Goal: Transaction & Acquisition: Purchase product/service

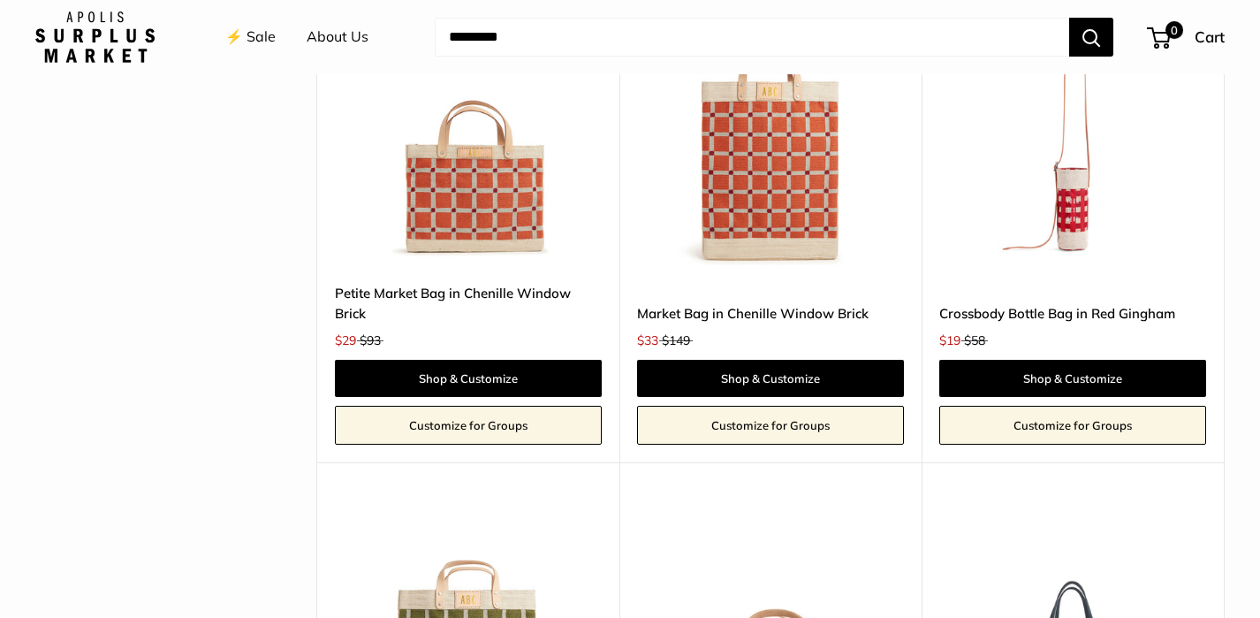
scroll to position [3887, 0]
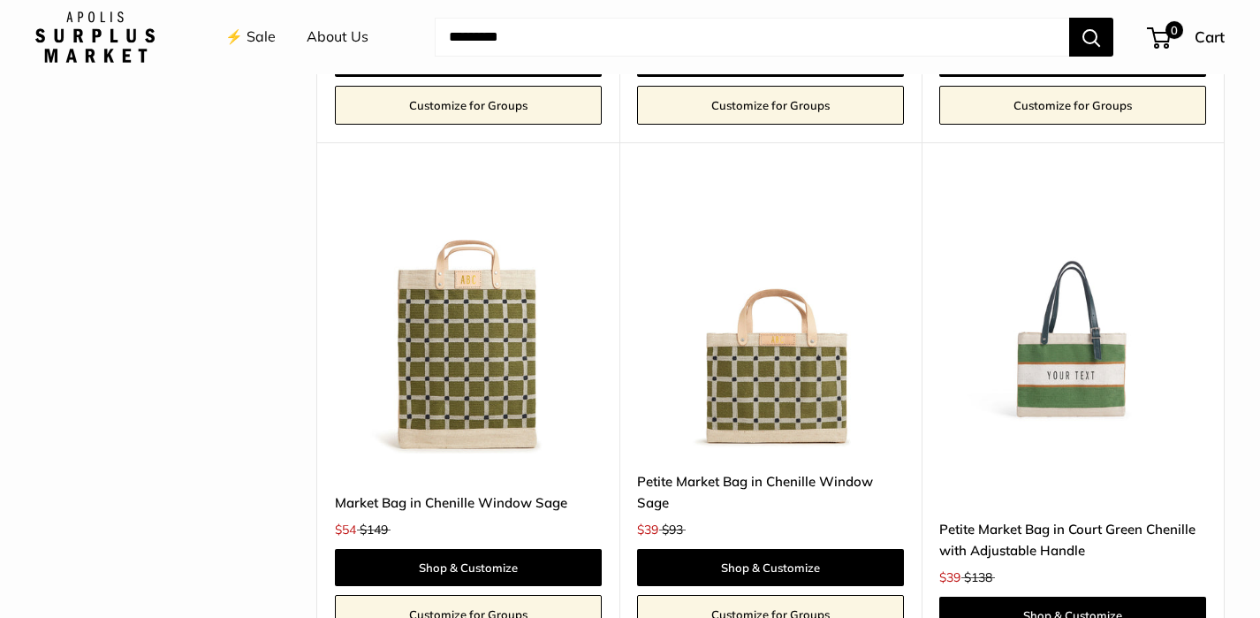
click at [0, 0] on img at bounding box center [0, 0] width 0 height 0
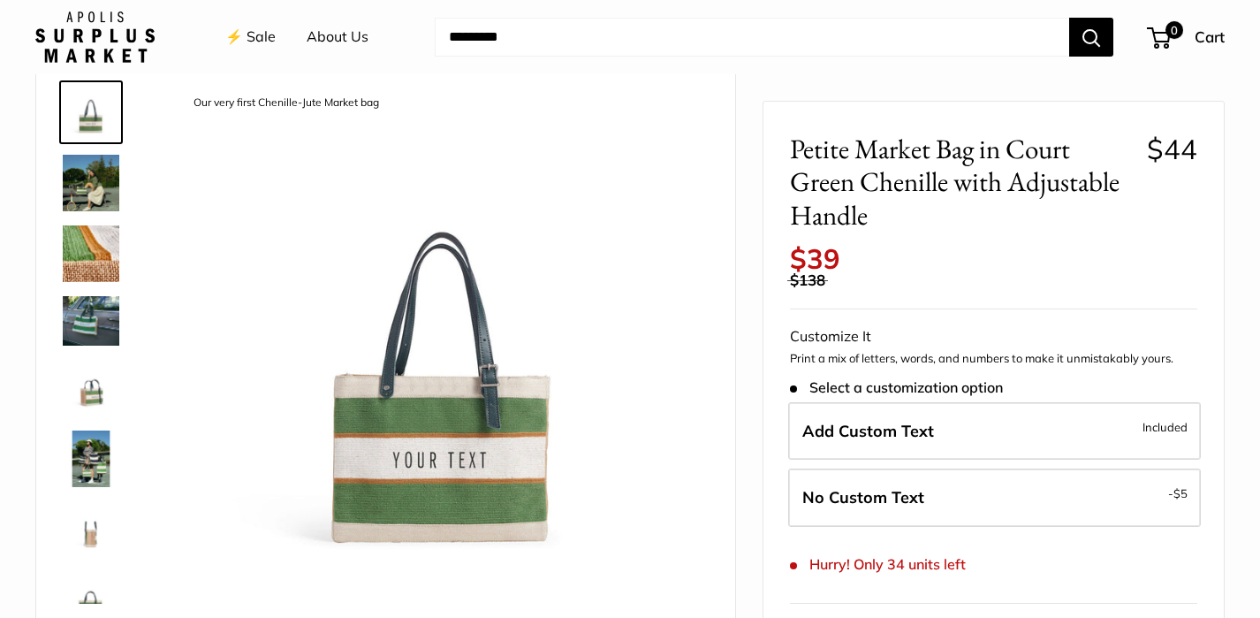
scroll to position [265, 0]
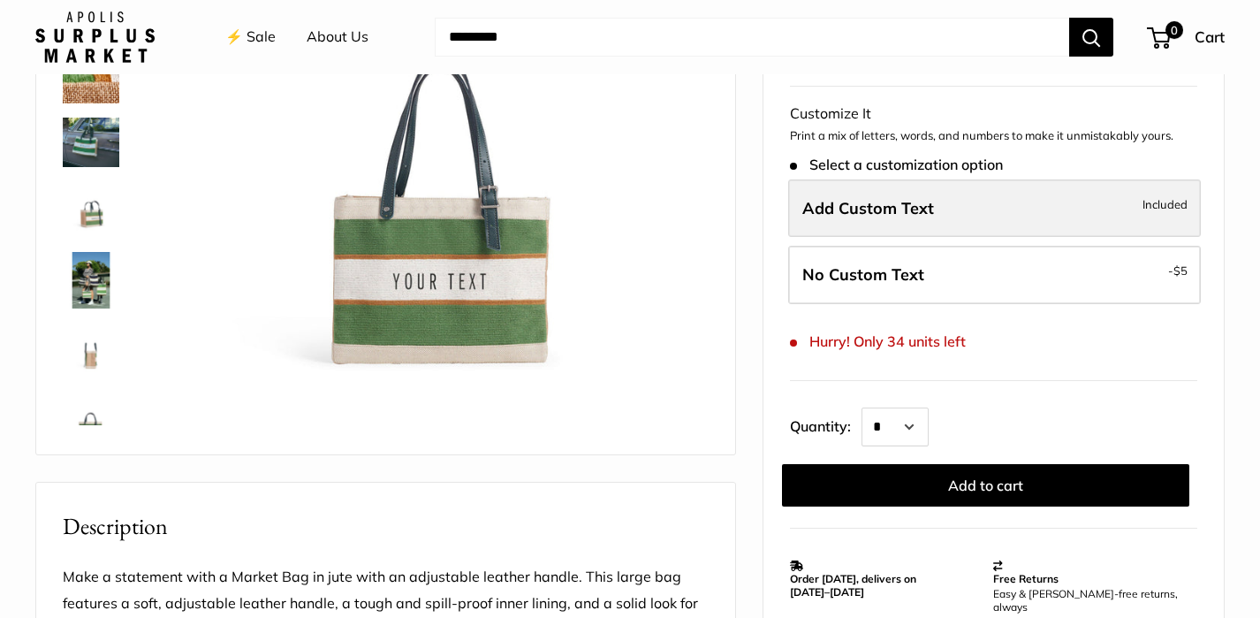
click at [876, 208] on span "Add Custom Text" at bounding box center [868, 208] width 132 height 20
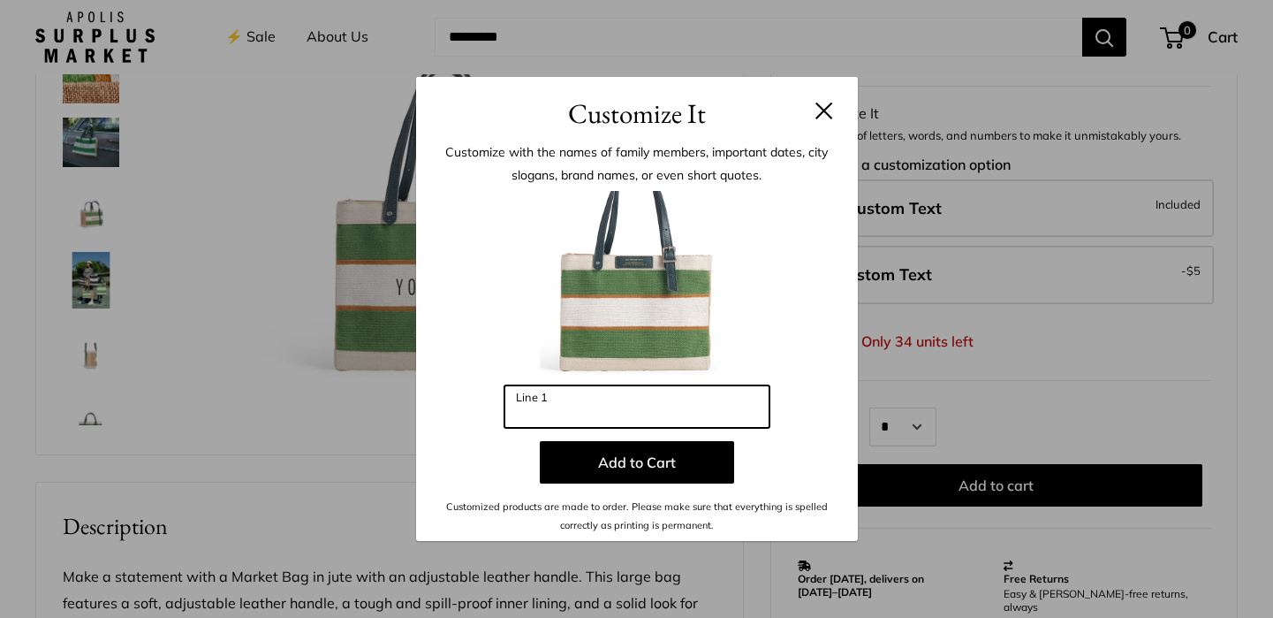
click at [560, 413] on input "Line 1" at bounding box center [636, 406] width 265 height 42
paste input "*********"
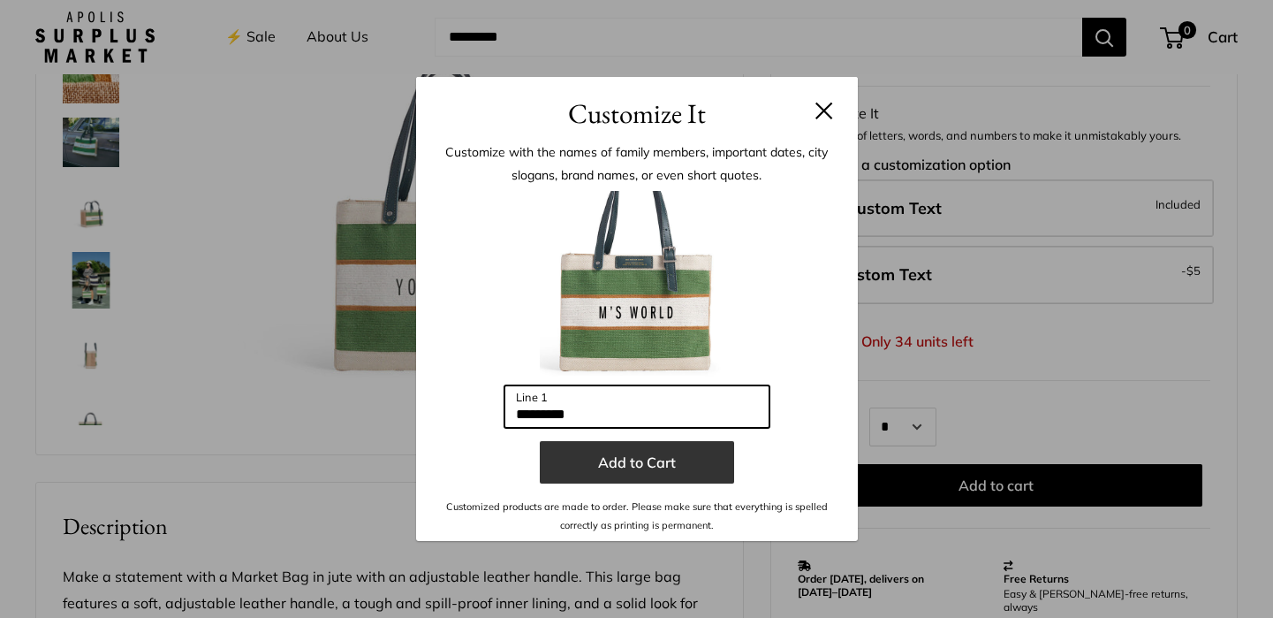
type input "*********"
click at [593, 466] on button "Add to Cart" at bounding box center [637, 462] width 194 height 42
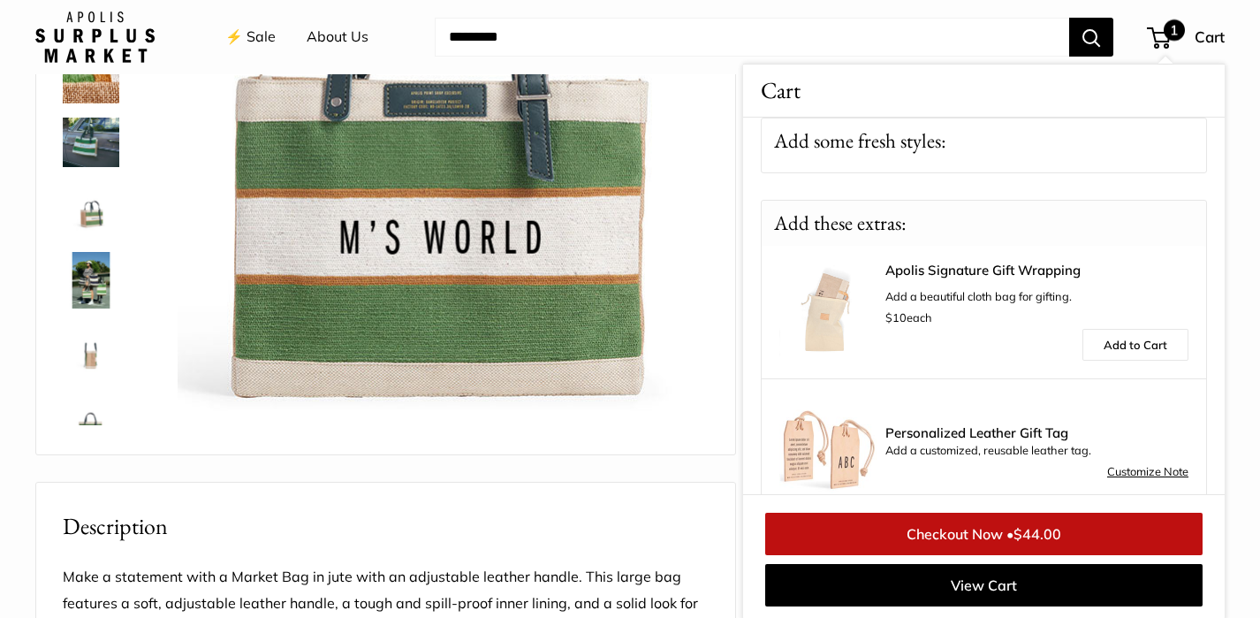
scroll to position [225, 0]
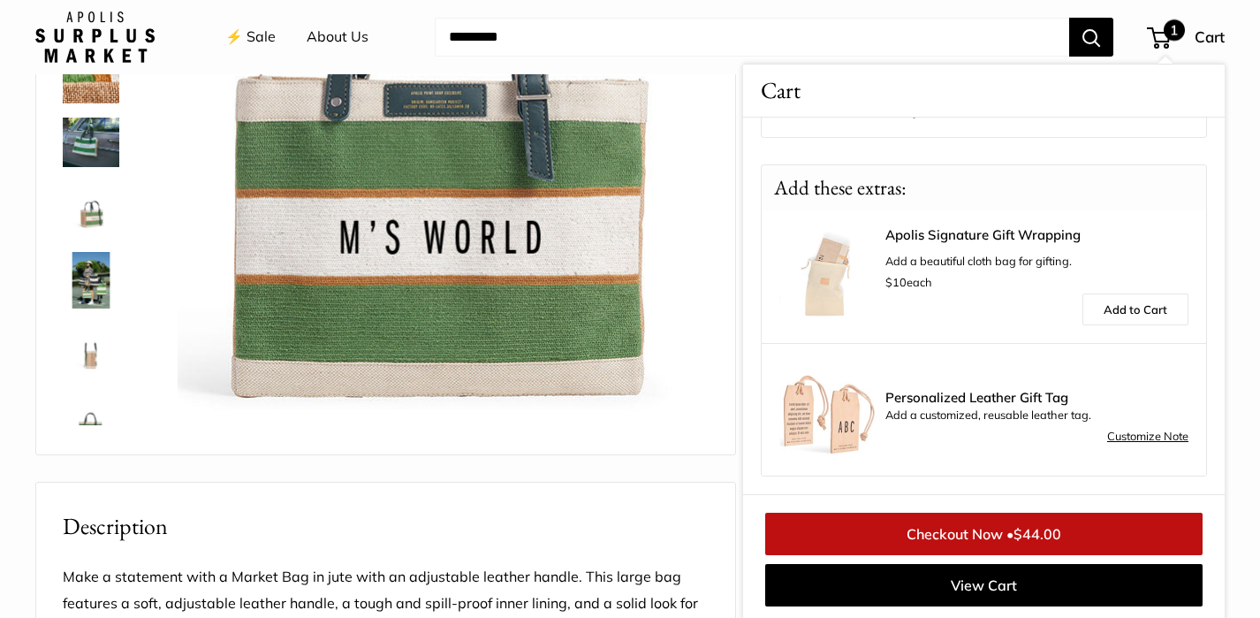
click at [862, 548] on link "Checkout Now • $44.00" at bounding box center [983, 533] width 437 height 42
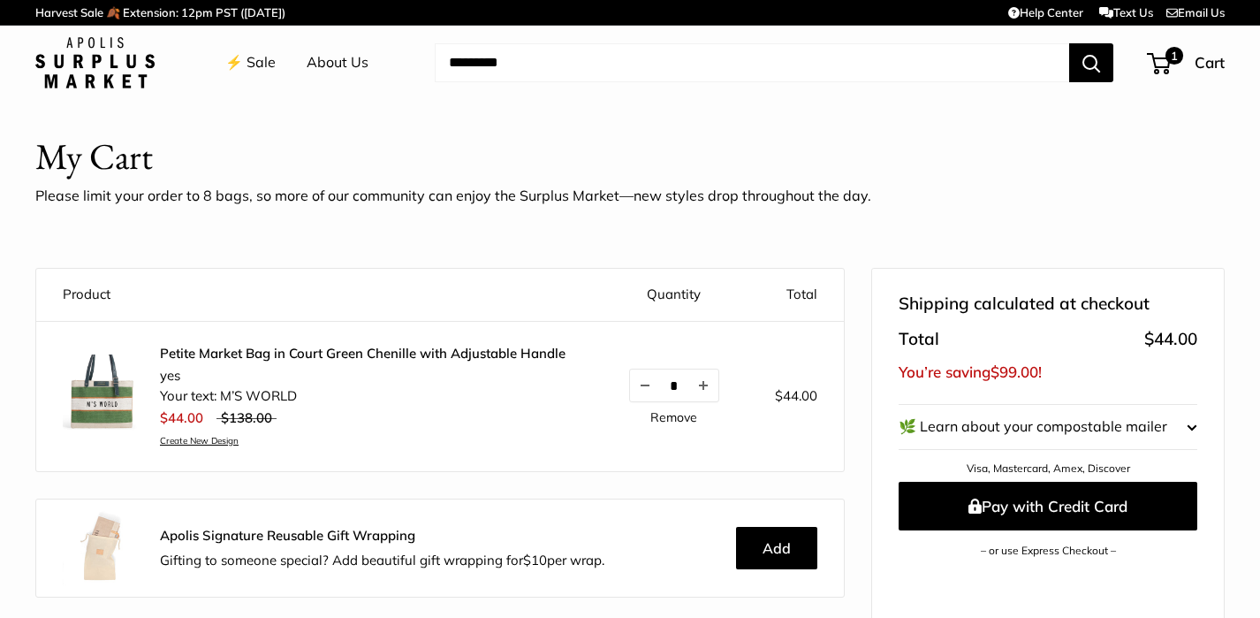
click at [81, 393] on img at bounding box center [103, 394] width 80 height 80
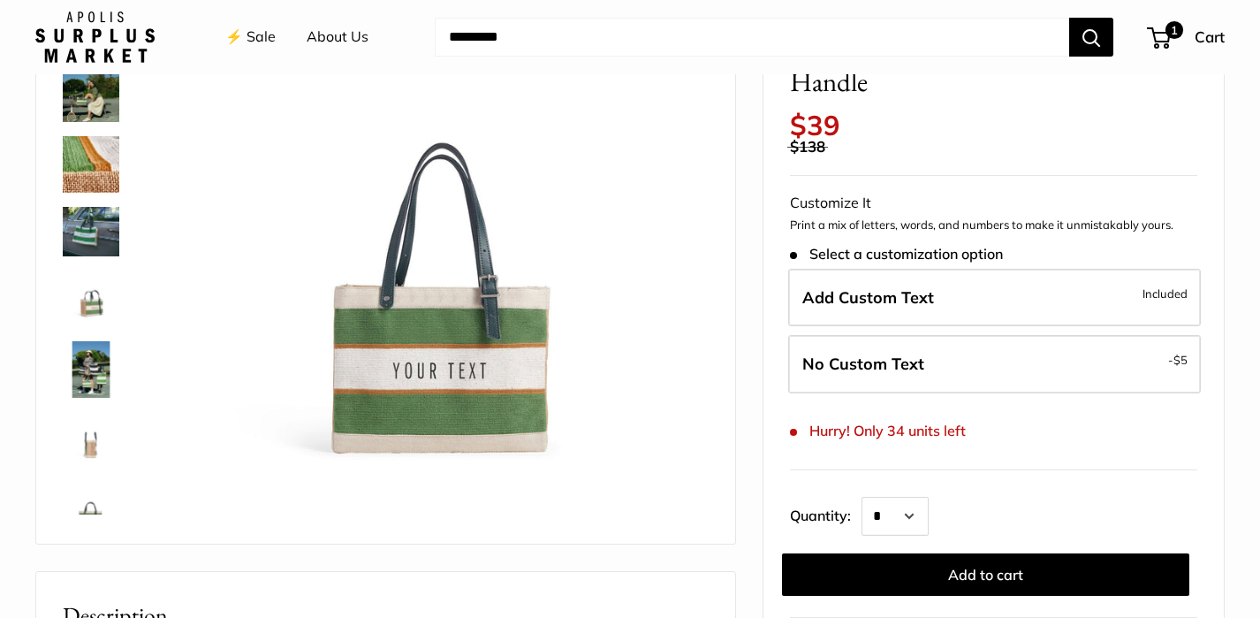
scroll to position [177, 0]
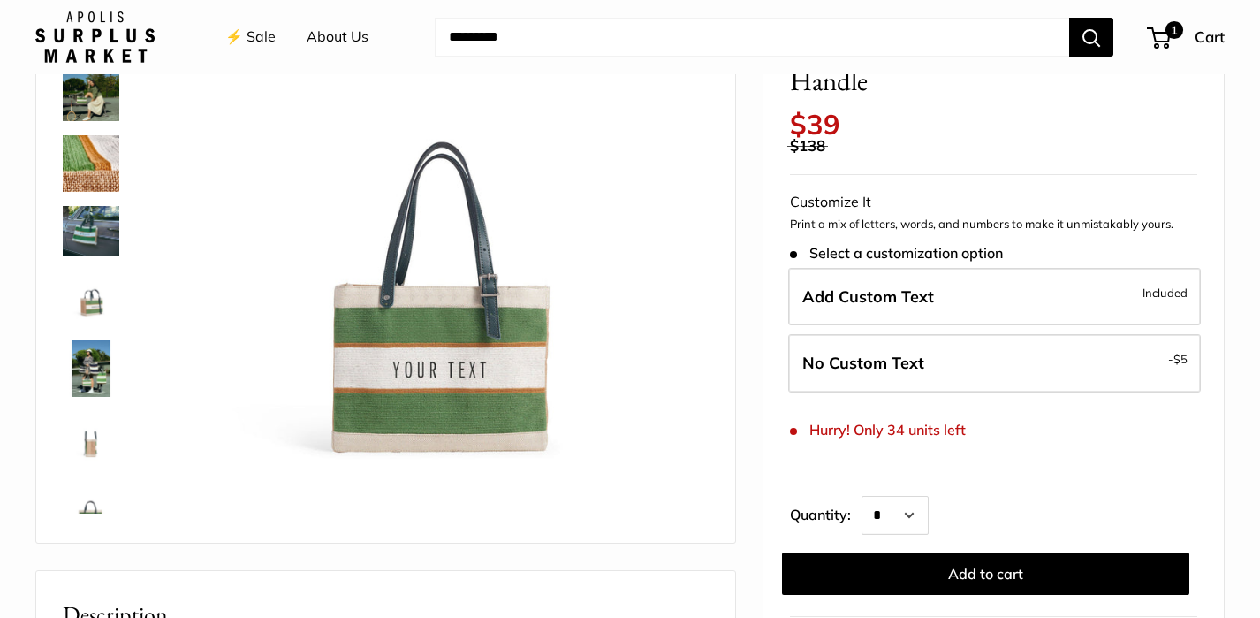
click at [97, 149] on img at bounding box center [91, 163] width 57 height 57
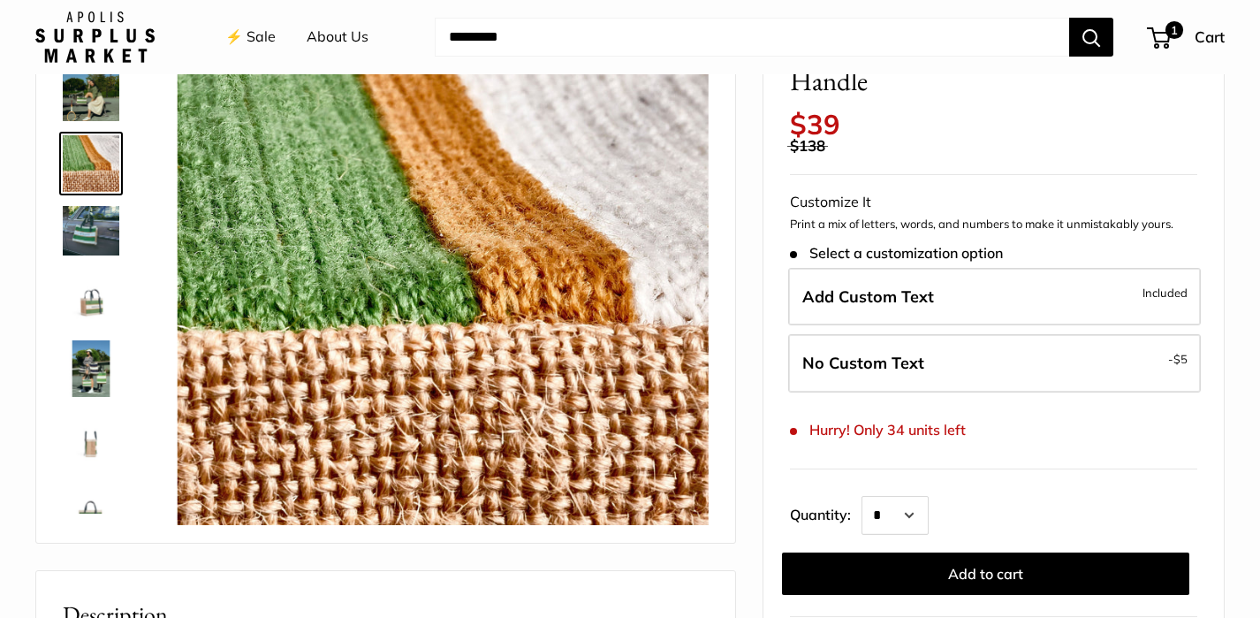
click at [92, 231] on img at bounding box center [91, 230] width 57 height 49
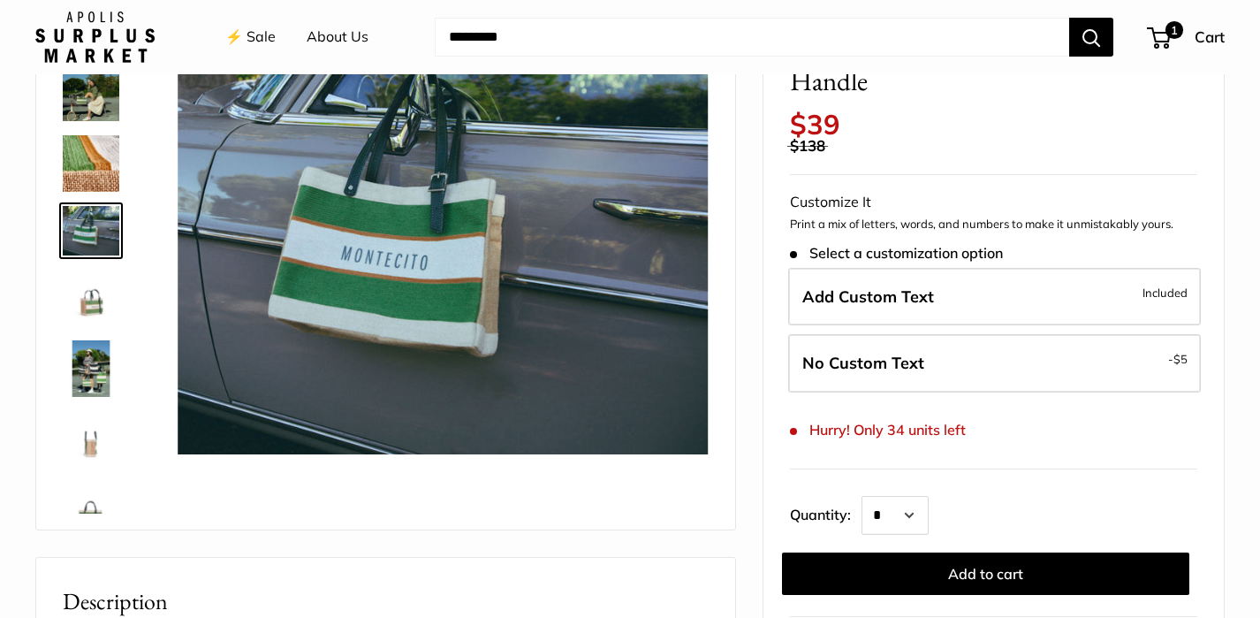
click at [88, 305] on img at bounding box center [91, 297] width 57 height 57
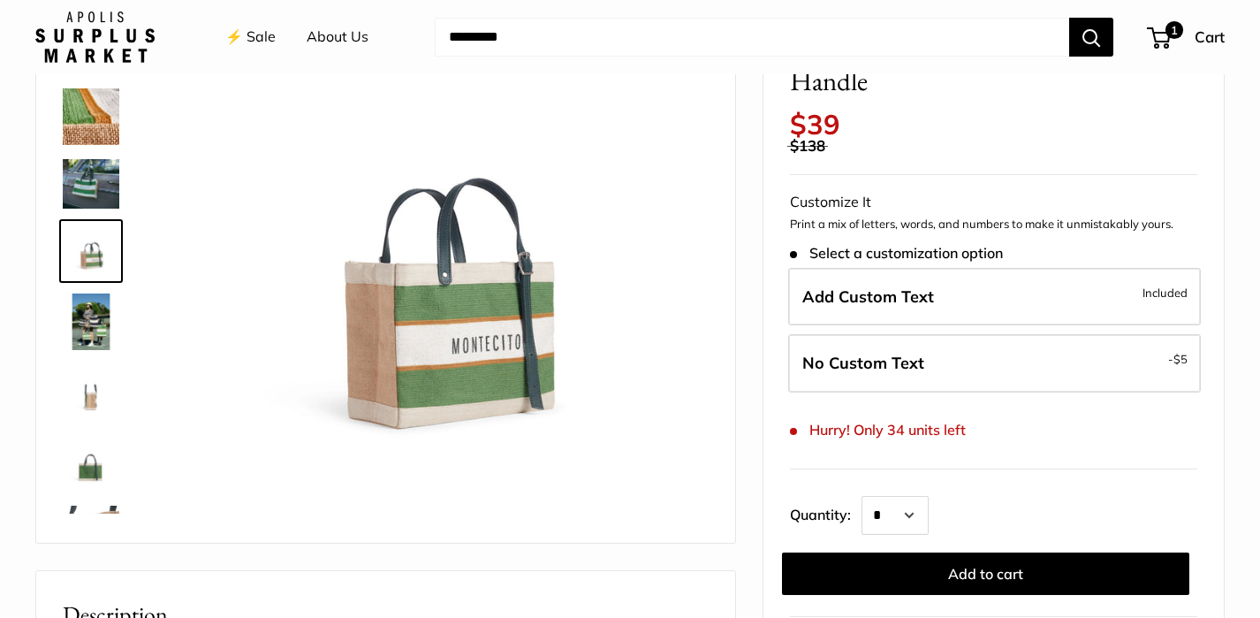
click at [90, 341] on img at bounding box center [91, 321] width 57 height 57
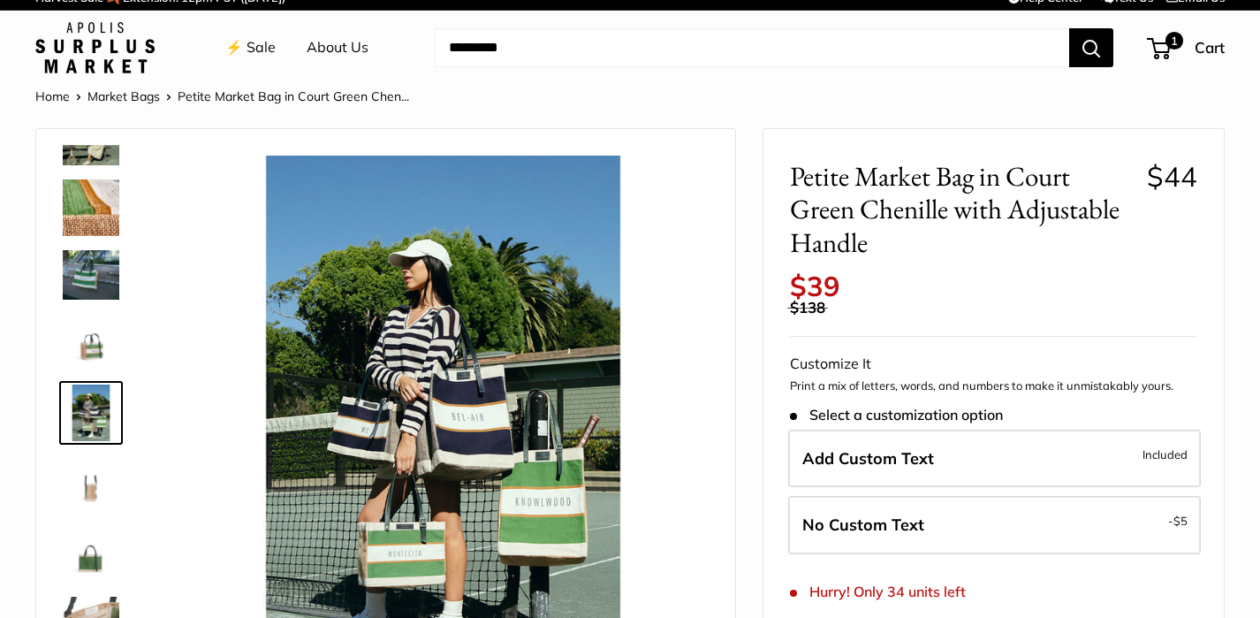
scroll to position [0, 0]
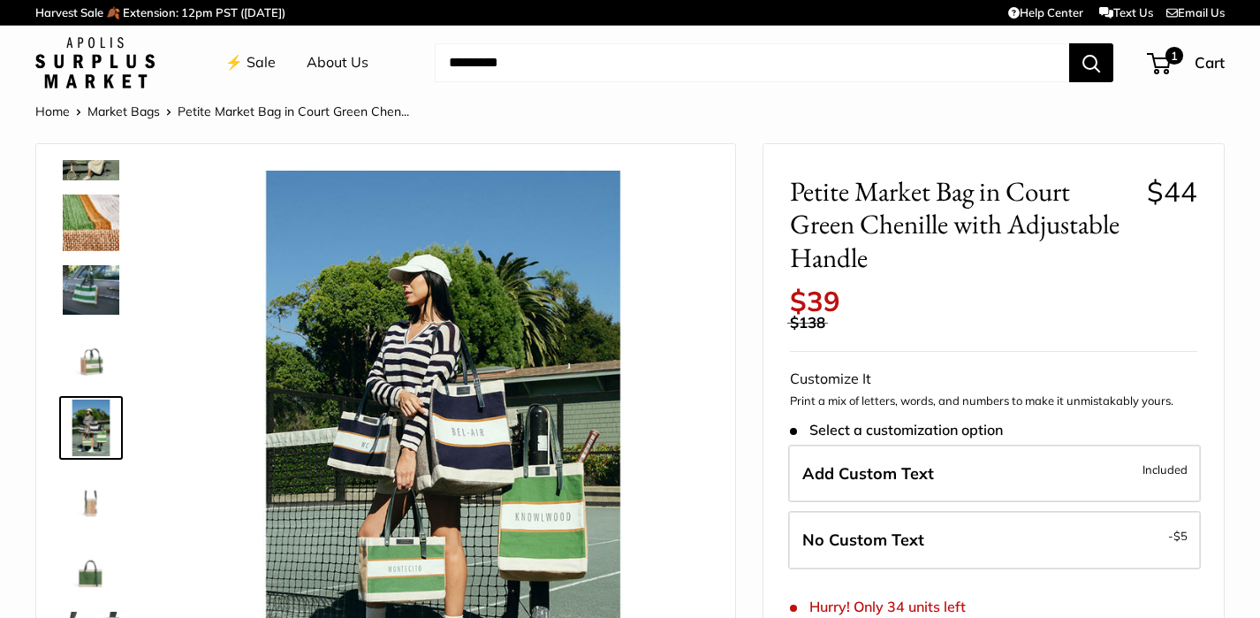
click at [259, 61] on link "⚡️ Sale" at bounding box center [250, 62] width 50 height 27
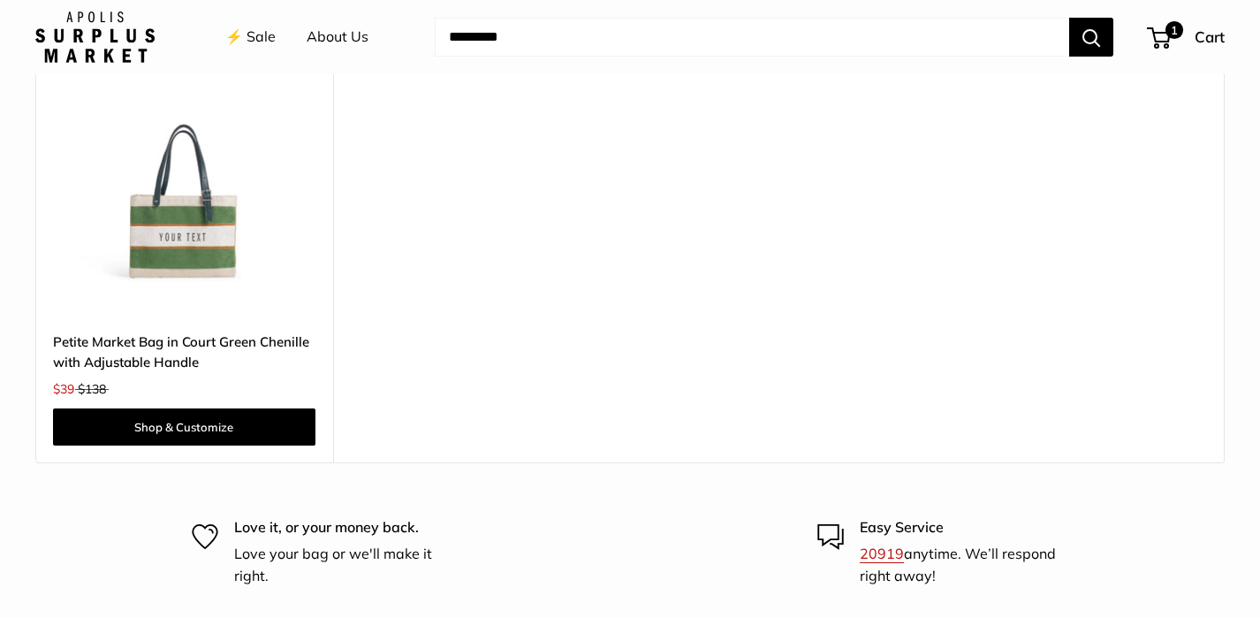
scroll to position [5124, 0]
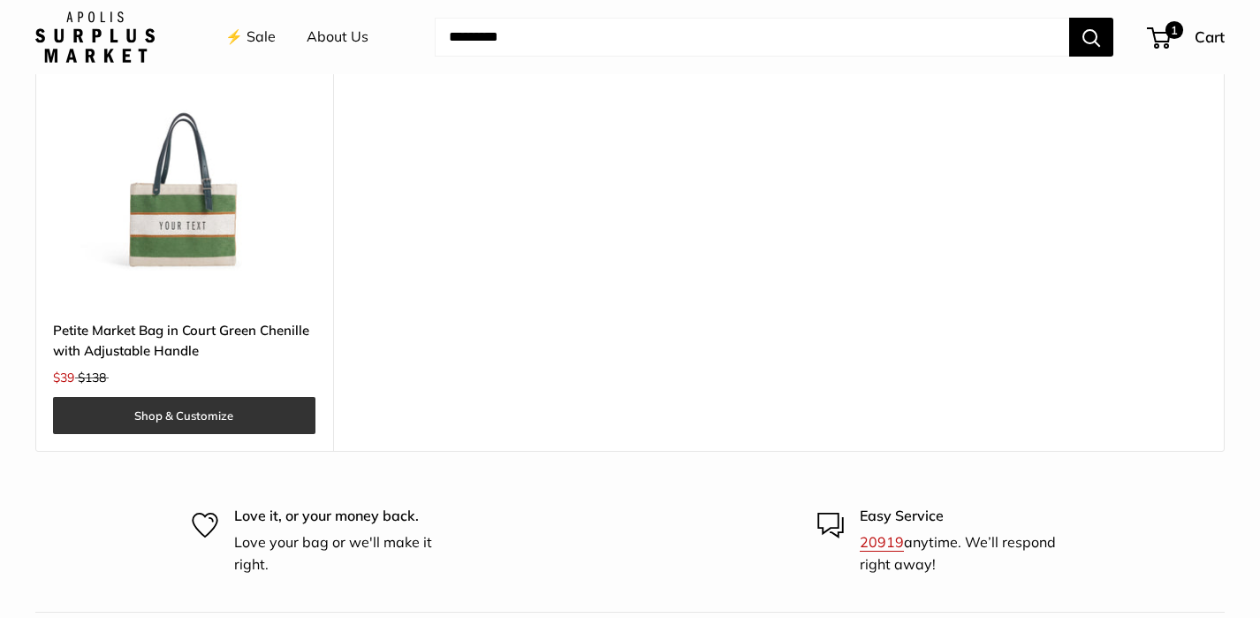
click at [201, 399] on link "Shop & Customize" at bounding box center [184, 415] width 262 height 37
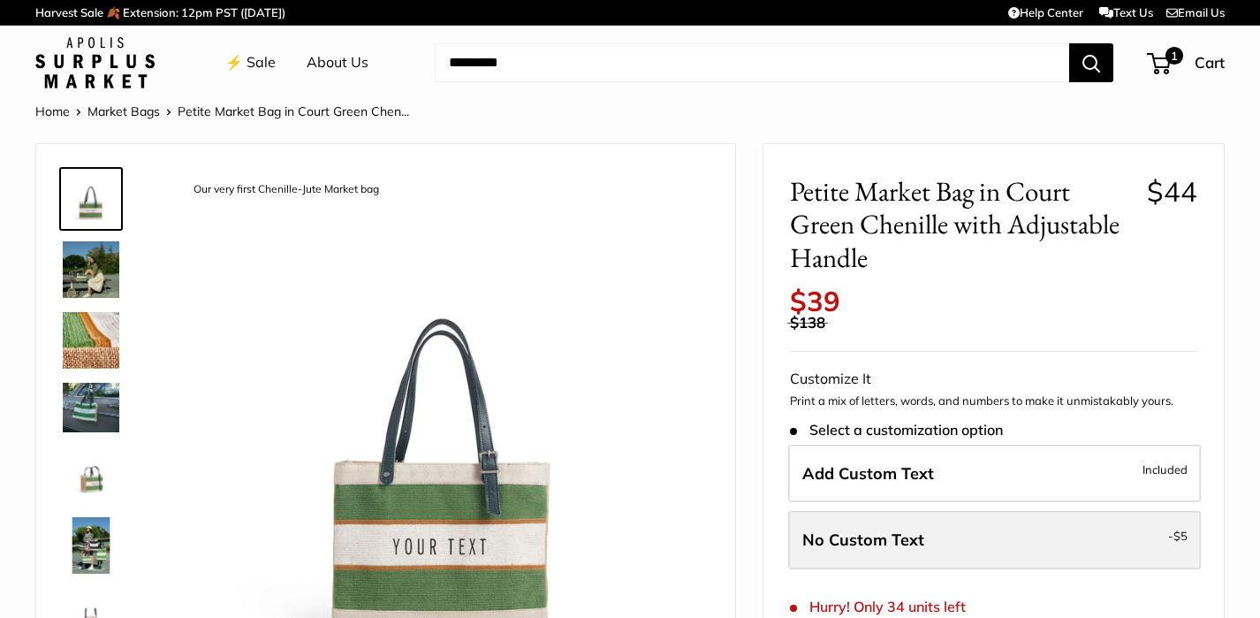
click at [951, 542] on label "No Custom Text - $5" at bounding box center [994, 540] width 413 height 58
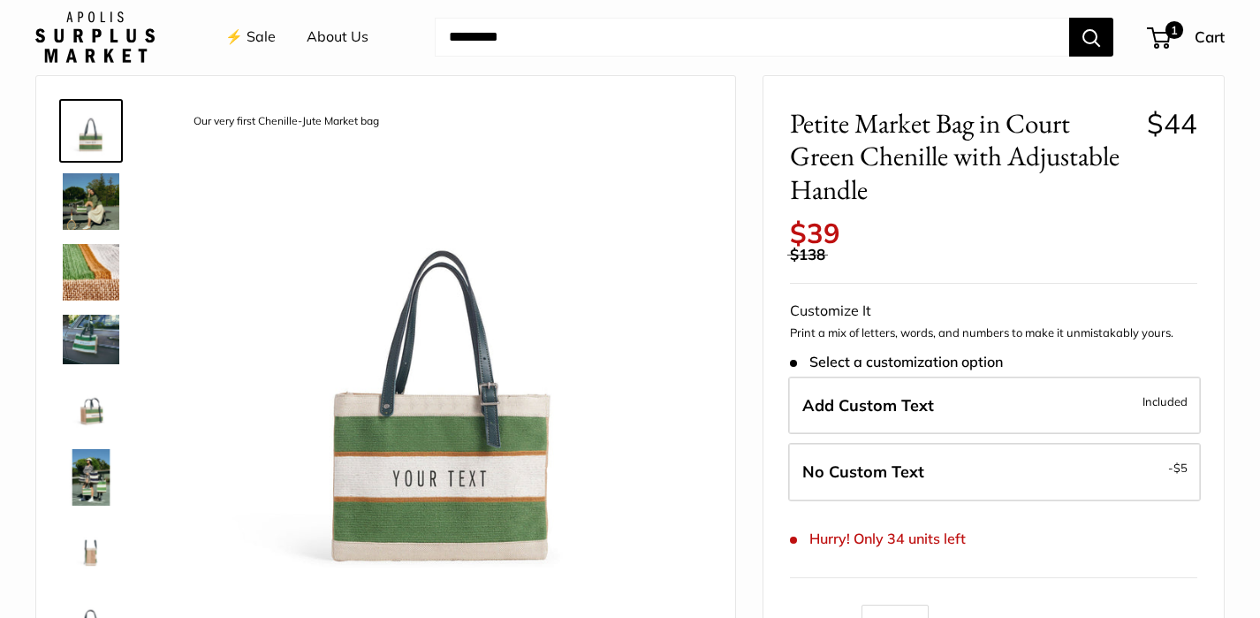
scroll to position [265, 0]
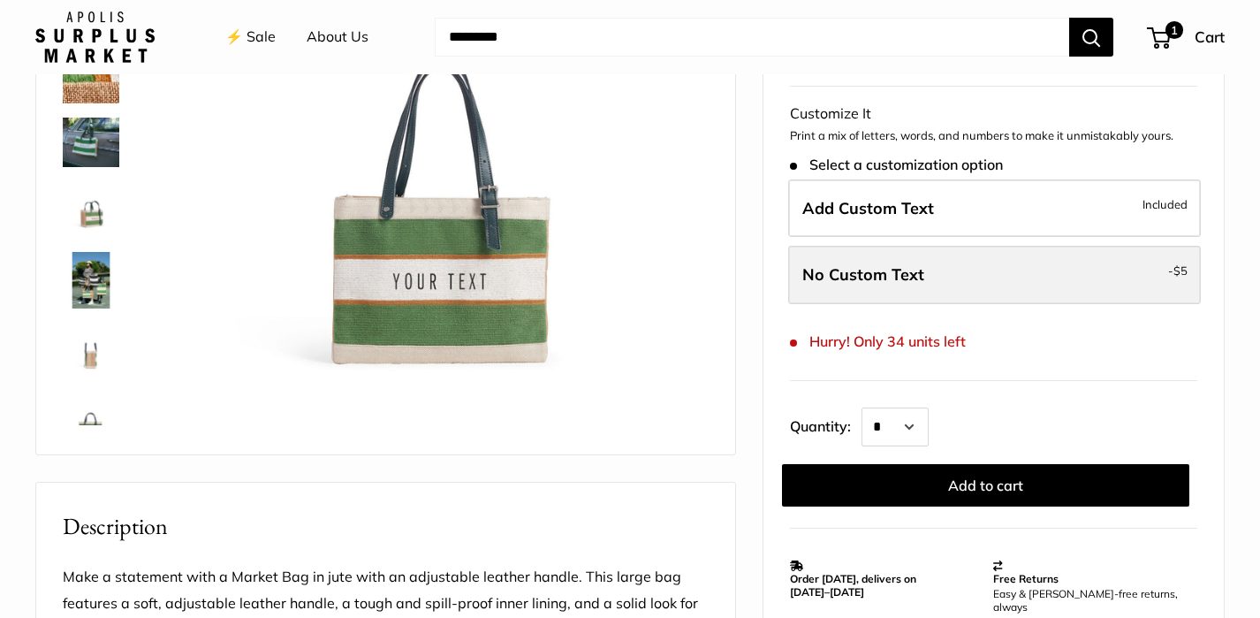
click at [1050, 270] on label "No Custom Text - $5" at bounding box center [994, 275] width 413 height 58
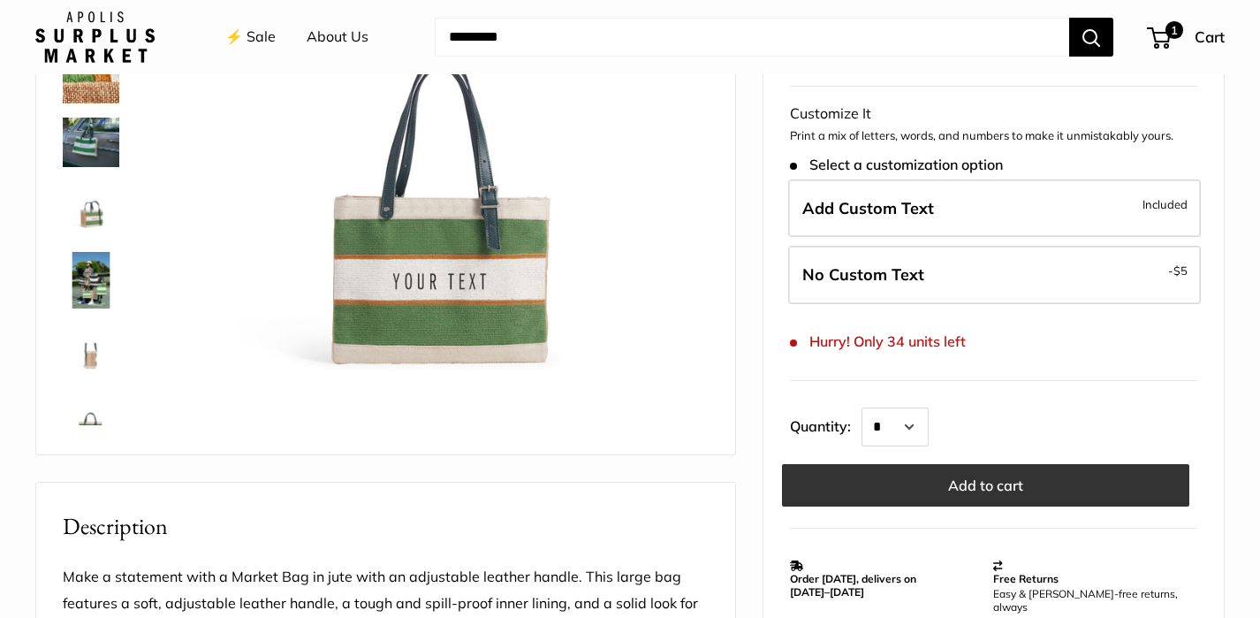
click at [1103, 481] on button "Add to cart" at bounding box center [985, 485] width 407 height 42
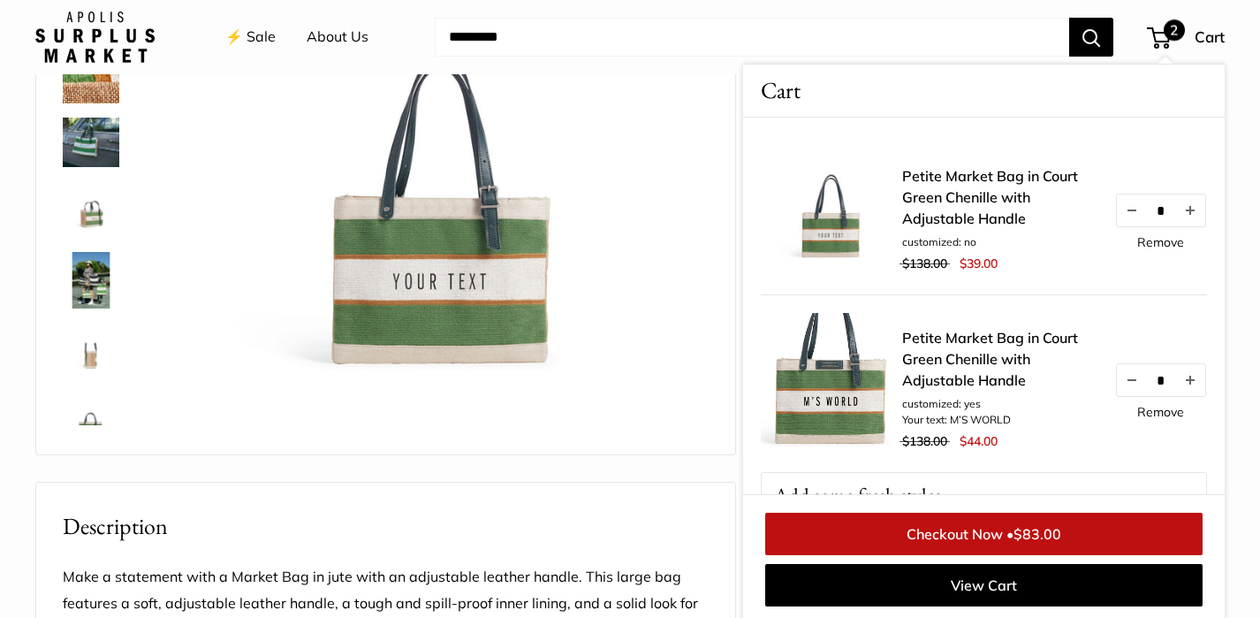
click at [1154, 410] on link "Remove" at bounding box center [1160, 412] width 47 height 12
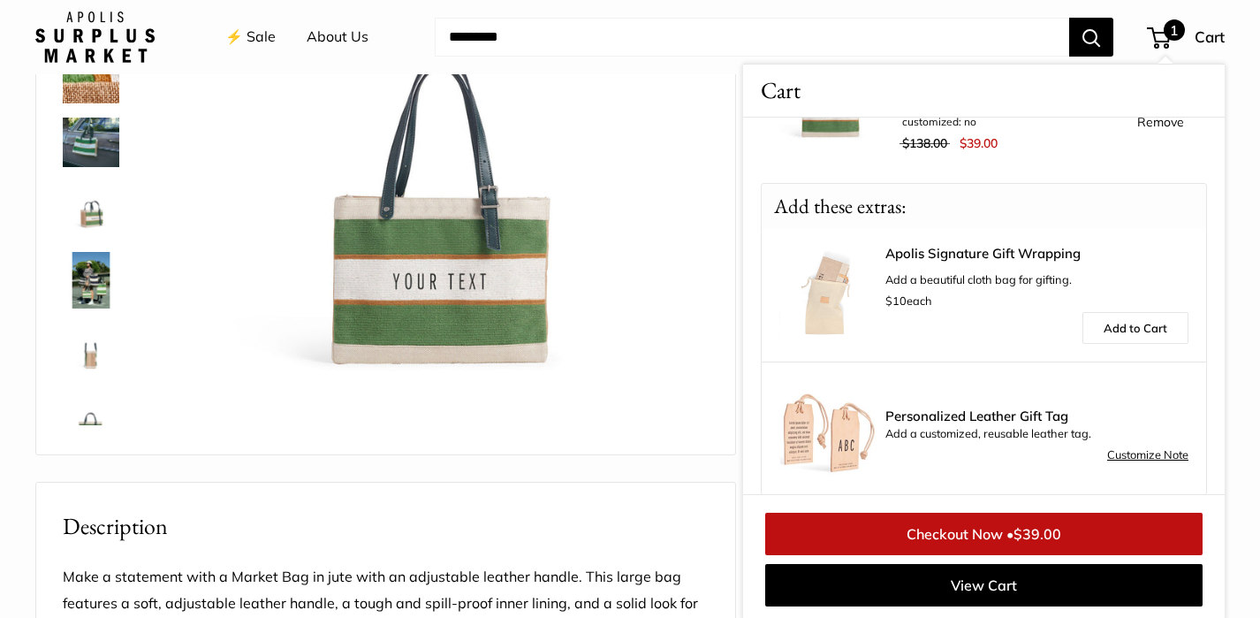
scroll to position [139, 0]
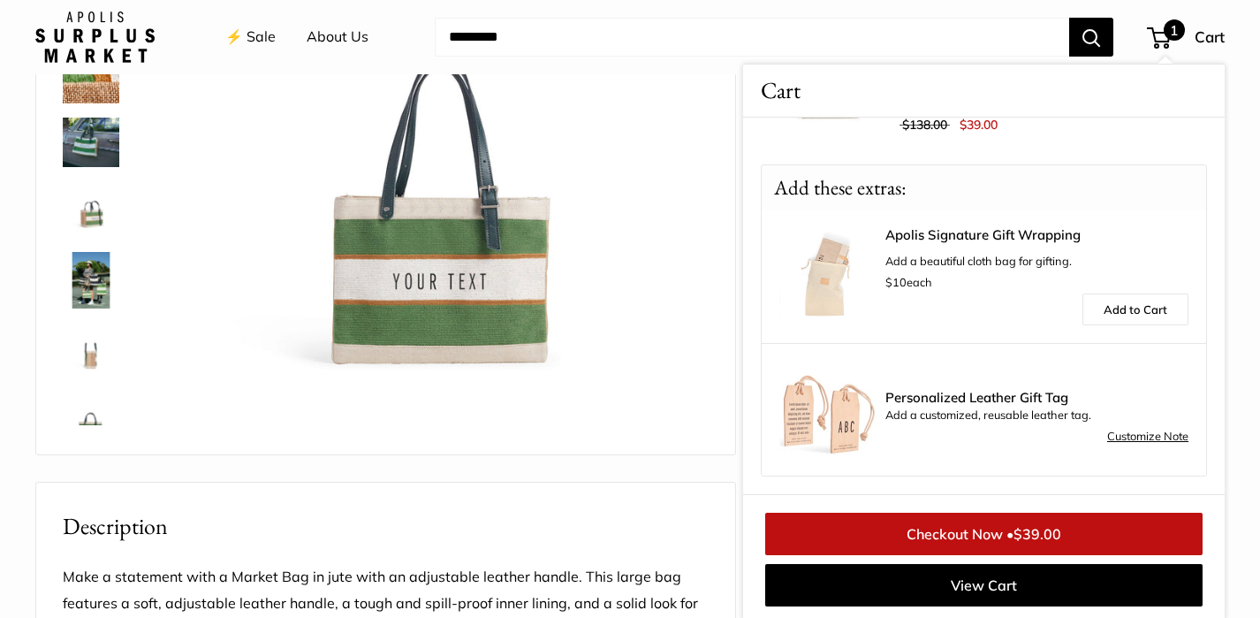
click at [1083, 537] on link "Checkout Now • $39.00" at bounding box center [983, 533] width 437 height 42
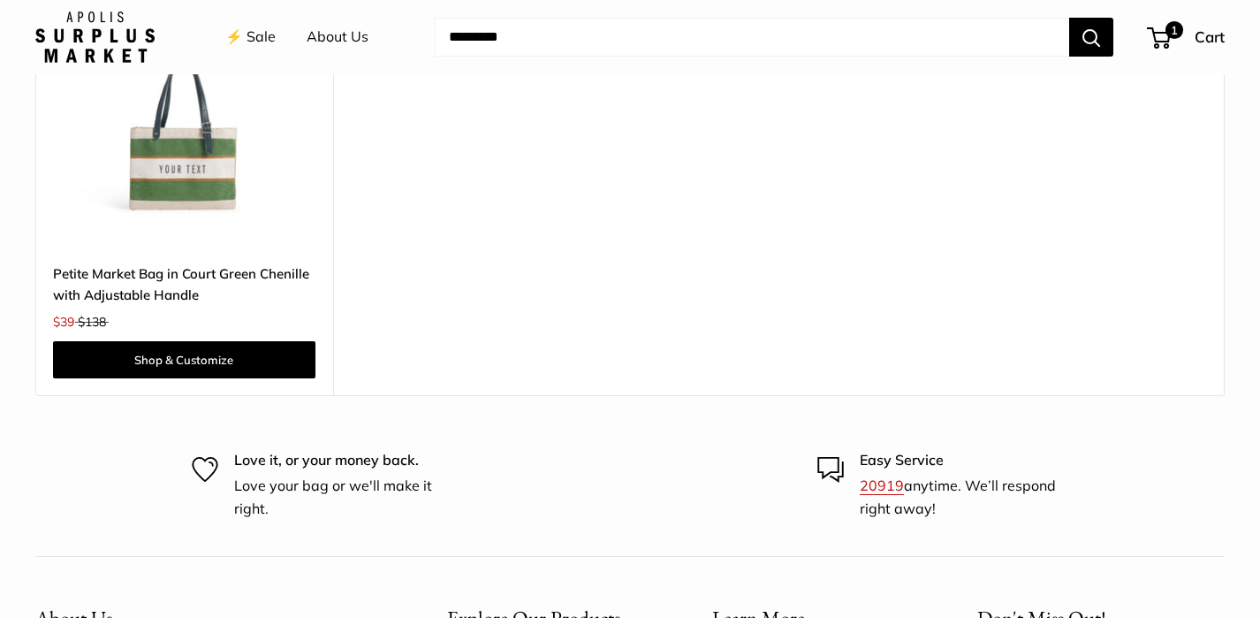
scroll to position [768, 0]
